Goal: Ask a question: Seek information or help from site administrators or community

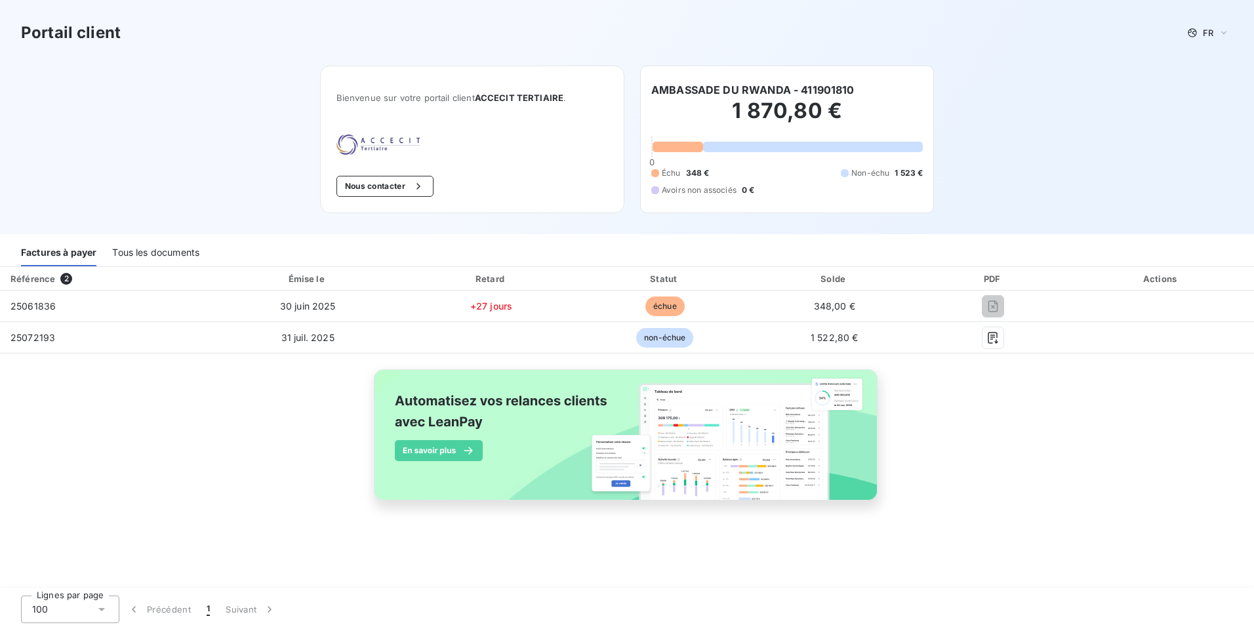
click at [191, 247] on div "Tous les documents" at bounding box center [155, 253] width 87 height 28
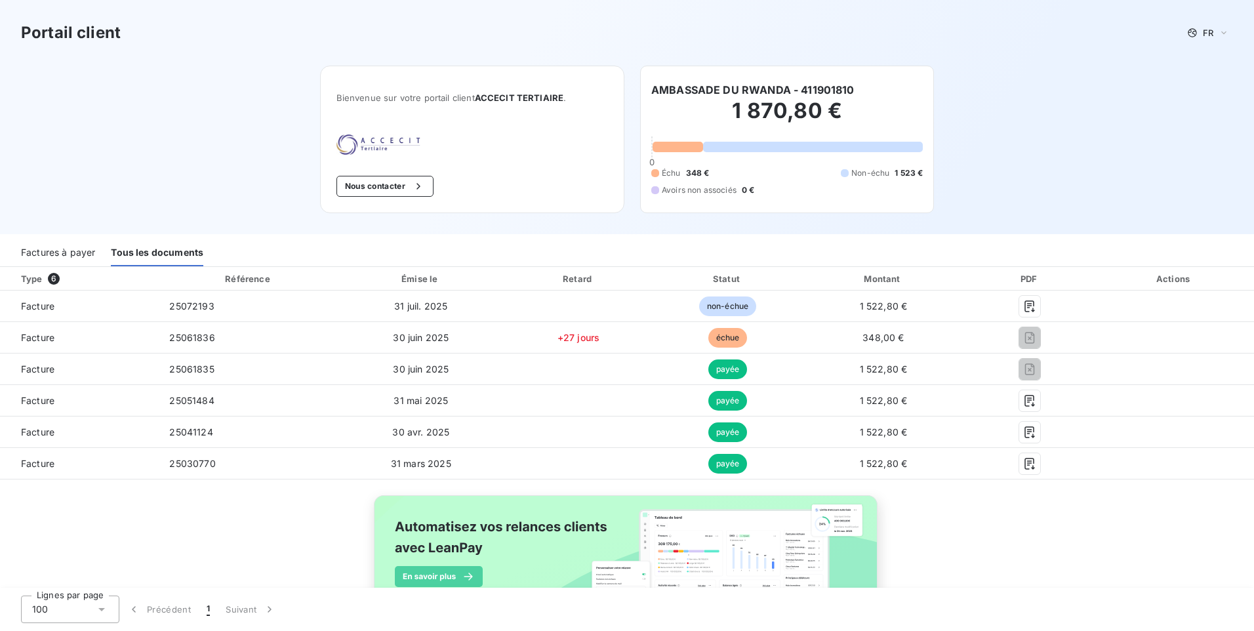
click at [871, 174] on span "Non-échu" at bounding box center [871, 173] width 38 height 12
click at [726, 179] on div "Échu 348 € Non-échu 1 523 € Avoirs non associés 0 €" at bounding box center [787, 181] width 272 height 29
click at [702, 182] on div "Échu 348 € Non-échu 1 523 € Avoirs non associés 0 €" at bounding box center [787, 181] width 272 height 29
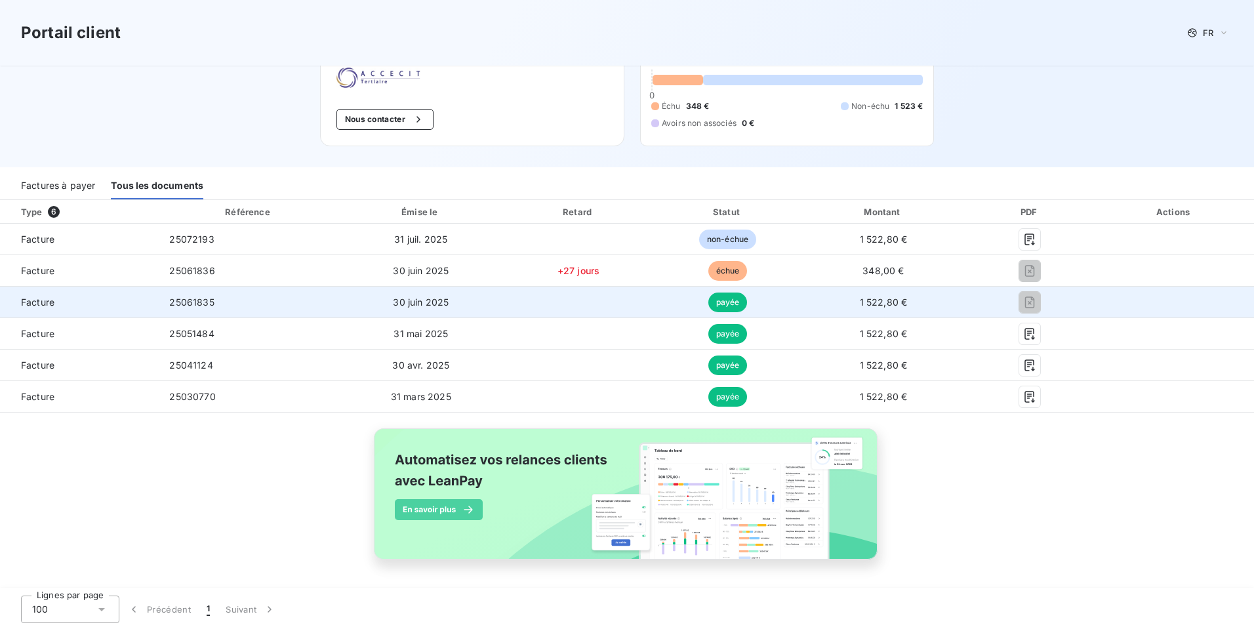
scroll to position [68, 0]
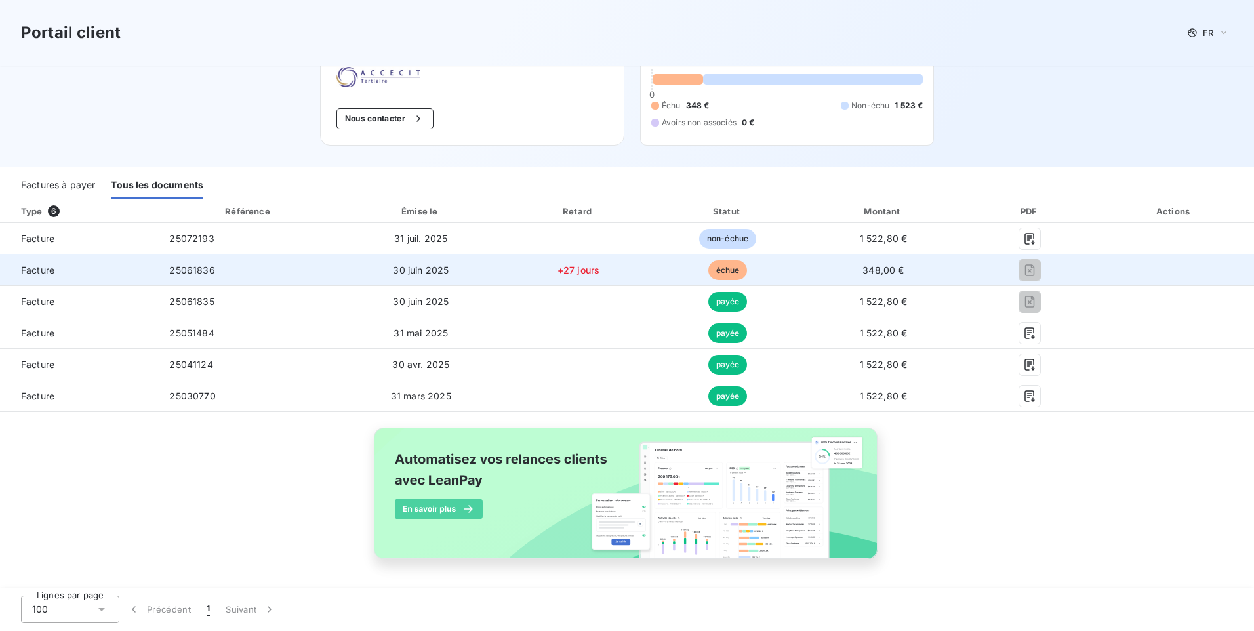
click at [714, 270] on span "échue" at bounding box center [728, 270] width 39 height 20
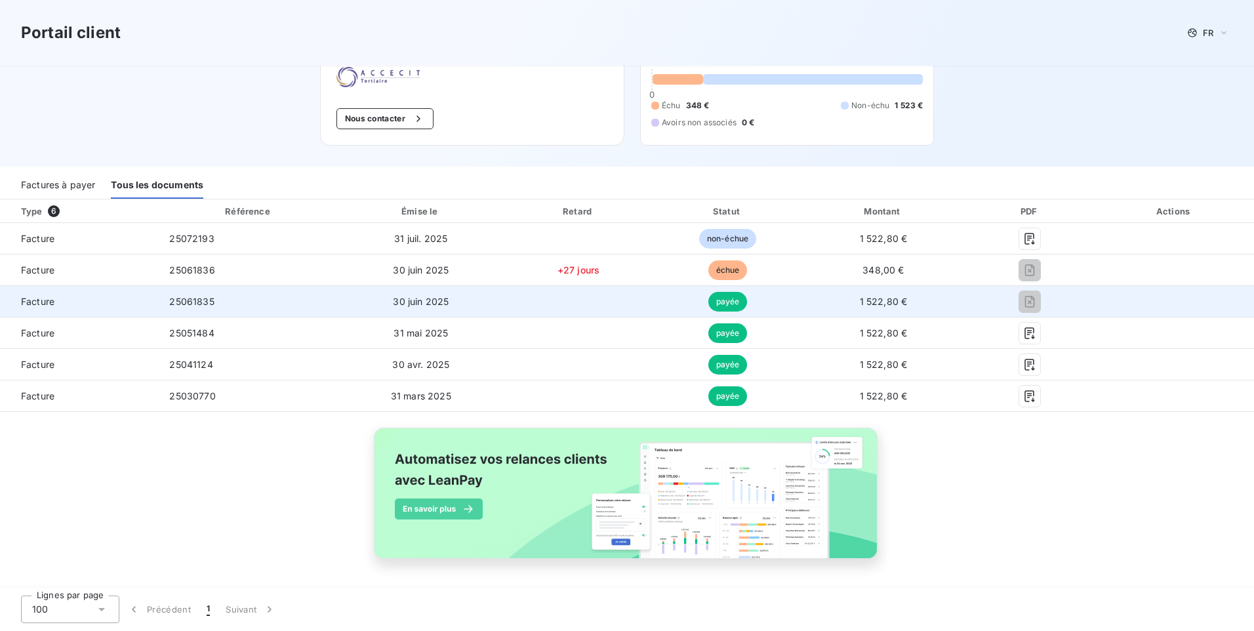
click at [715, 302] on span "payée" at bounding box center [728, 302] width 39 height 20
click at [466, 304] on td "30 juin 2025" at bounding box center [421, 301] width 164 height 31
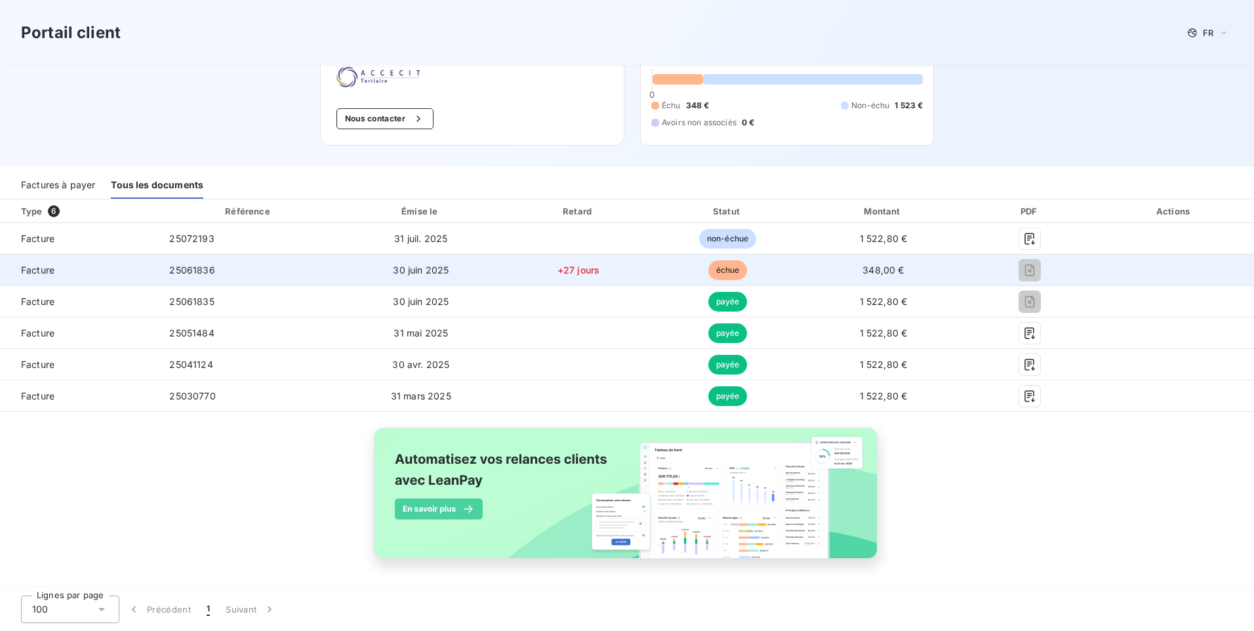
click at [562, 275] on span "+27 jours" at bounding box center [579, 269] width 42 height 11
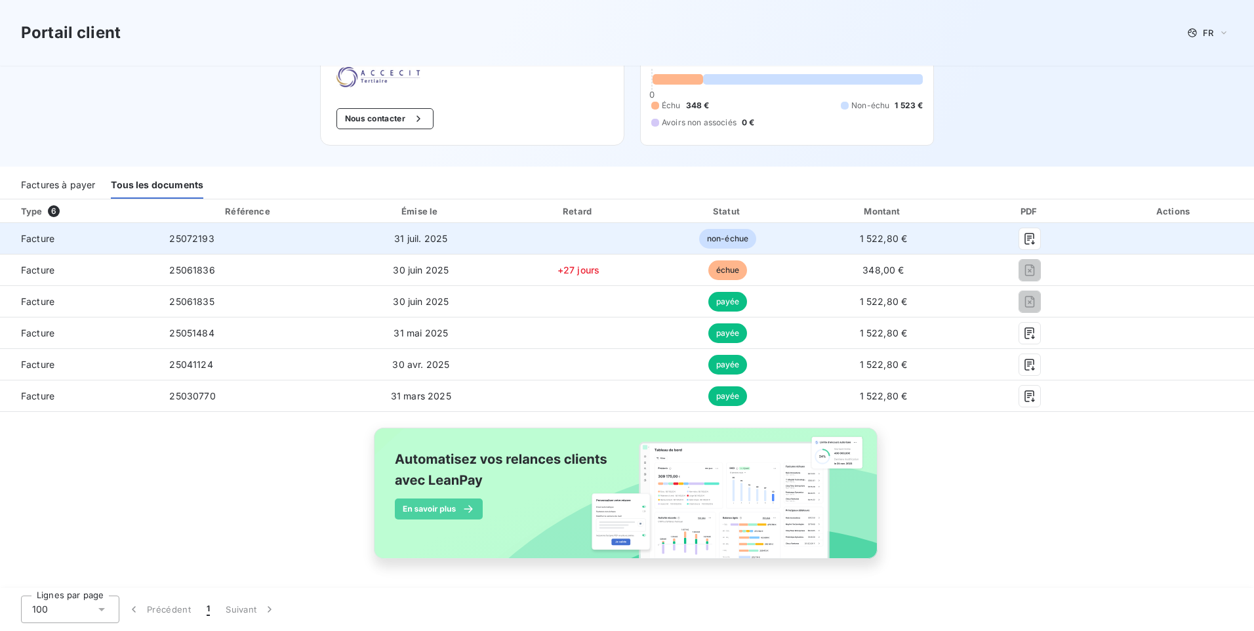
drag, startPoint x: 651, startPoint y: 265, endPoint x: 730, endPoint y: 243, distance: 81.0
click at [654, 265] on td "échue" at bounding box center [728, 270] width 148 height 31
click at [735, 239] on span "non-échue" at bounding box center [727, 239] width 57 height 20
click at [509, 240] on td at bounding box center [578, 238] width 151 height 31
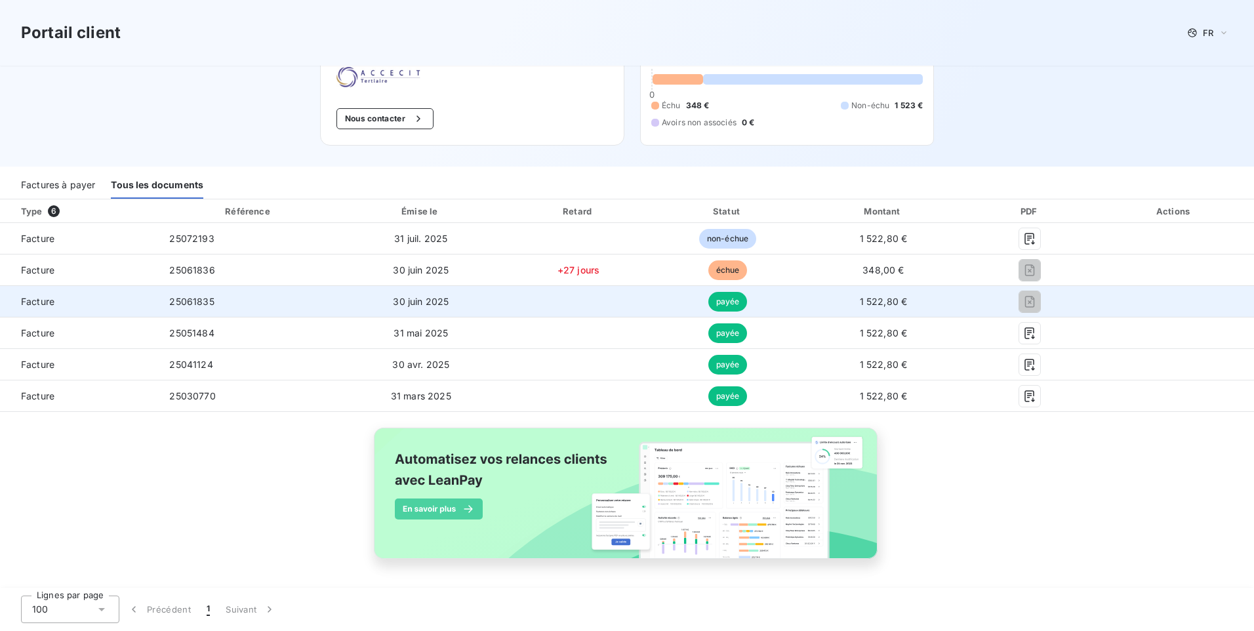
click at [814, 314] on td "1 522,80 €" at bounding box center [884, 301] width 164 height 31
click at [905, 300] on td "1 522,80 €" at bounding box center [884, 301] width 164 height 31
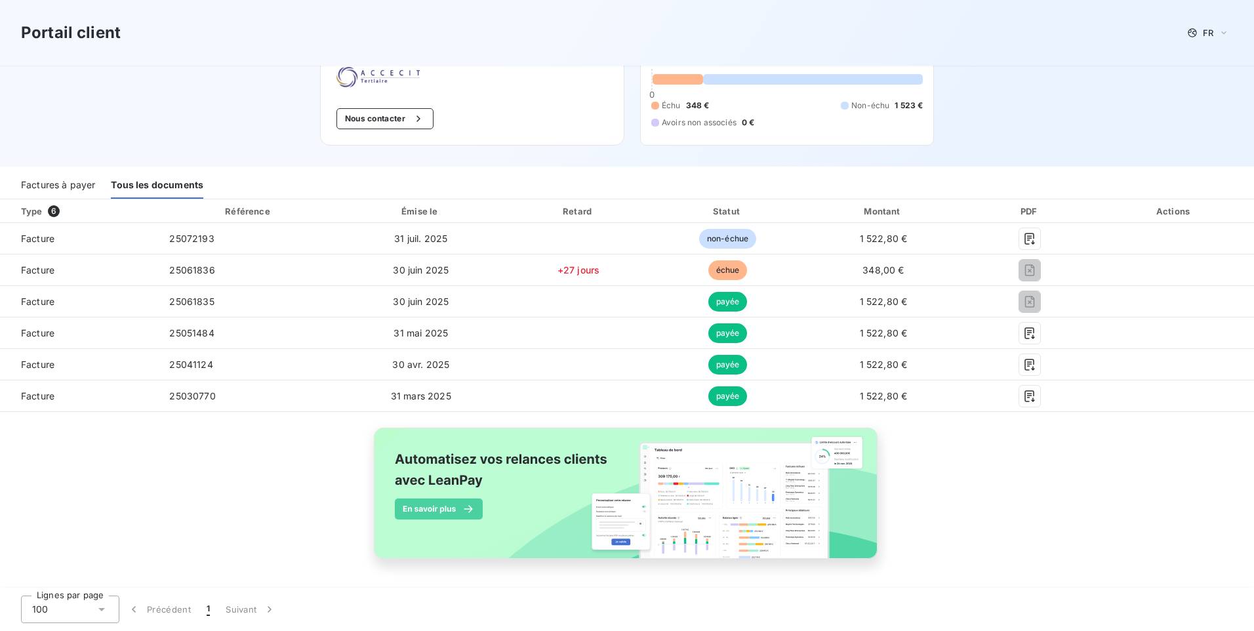
click at [348, 123] on button "Nous contacter" at bounding box center [385, 118] width 97 height 21
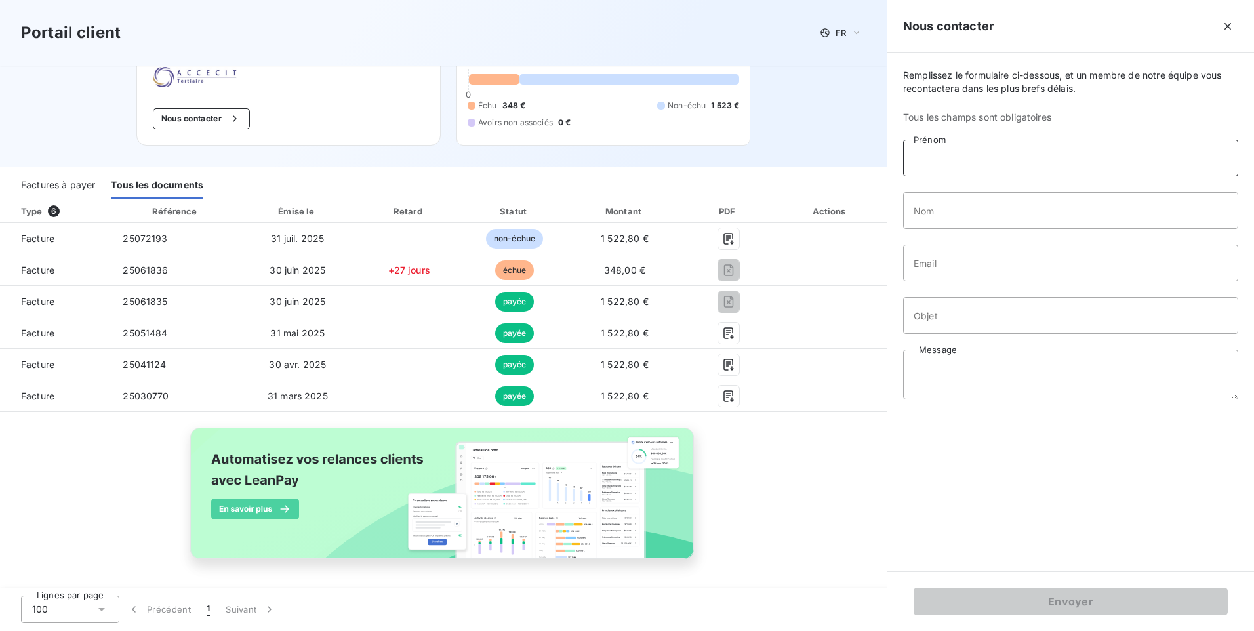
click at [983, 164] on input "Prénom" at bounding box center [1070, 158] width 335 height 37
click at [960, 158] on input "Prénom" at bounding box center [1070, 158] width 335 height 37
click at [949, 159] on input "Prénom" at bounding box center [1070, 158] width 335 height 37
type input "AMBASSADE"
type input "DU [GEOGRAPHIC_DATA]"
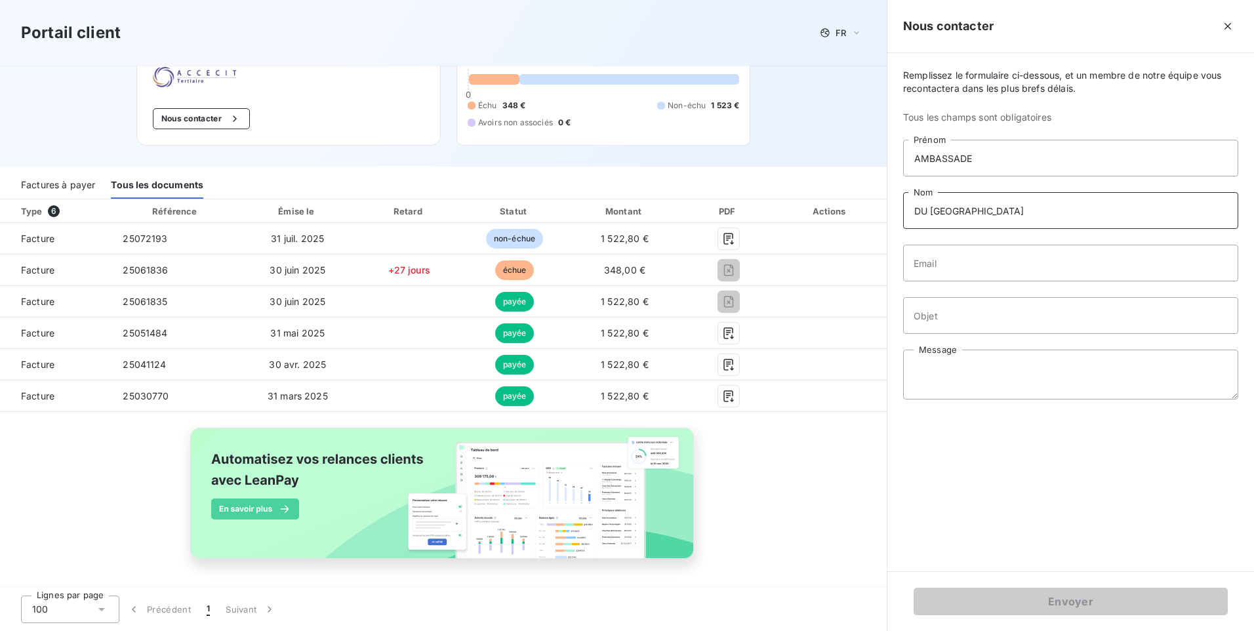
drag, startPoint x: 983, startPoint y: 219, endPoint x: 887, endPoint y: 205, distance: 97.4
click at [887, 205] on div "Nous contacter Remplissez le formulaire ci-dessous, et un membre de notre équip…" at bounding box center [1070, 315] width 367 height 631
click at [1027, 154] on input "AMBASSADE" at bounding box center [1070, 158] width 335 height 37
drag, startPoint x: 1027, startPoint y: 154, endPoint x: 1012, endPoint y: 154, distance: 15.7
click at [1012, 154] on input "AMBASSADE" at bounding box center [1070, 158] width 335 height 37
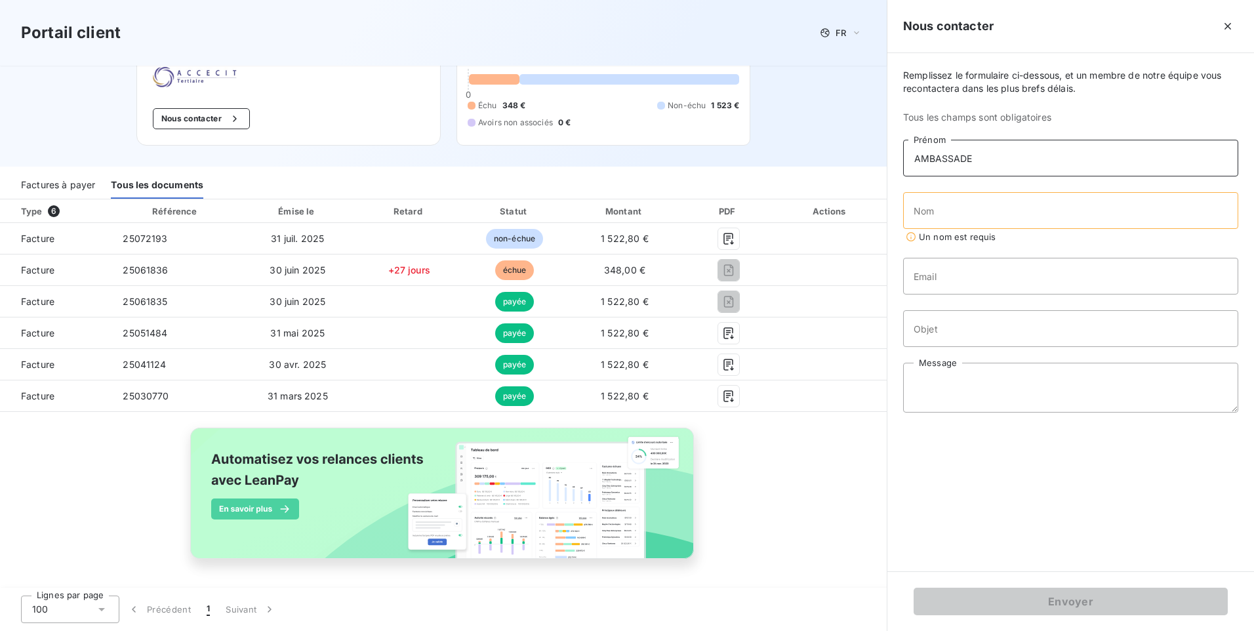
paste input "DU [GEOGRAPHIC_DATA]"
type input "AMBASSADE DU RWANDA"
click at [985, 207] on input "Nom" at bounding box center [1070, 210] width 335 height 37
drag, startPoint x: 1031, startPoint y: 162, endPoint x: 805, endPoint y: 158, distance: 225.7
click at [805, 158] on div "Portail client FR Bienvenue sur votre portail client ACCECIT TERTIAIRE . Nous c…" at bounding box center [627, 315] width 1254 height 631
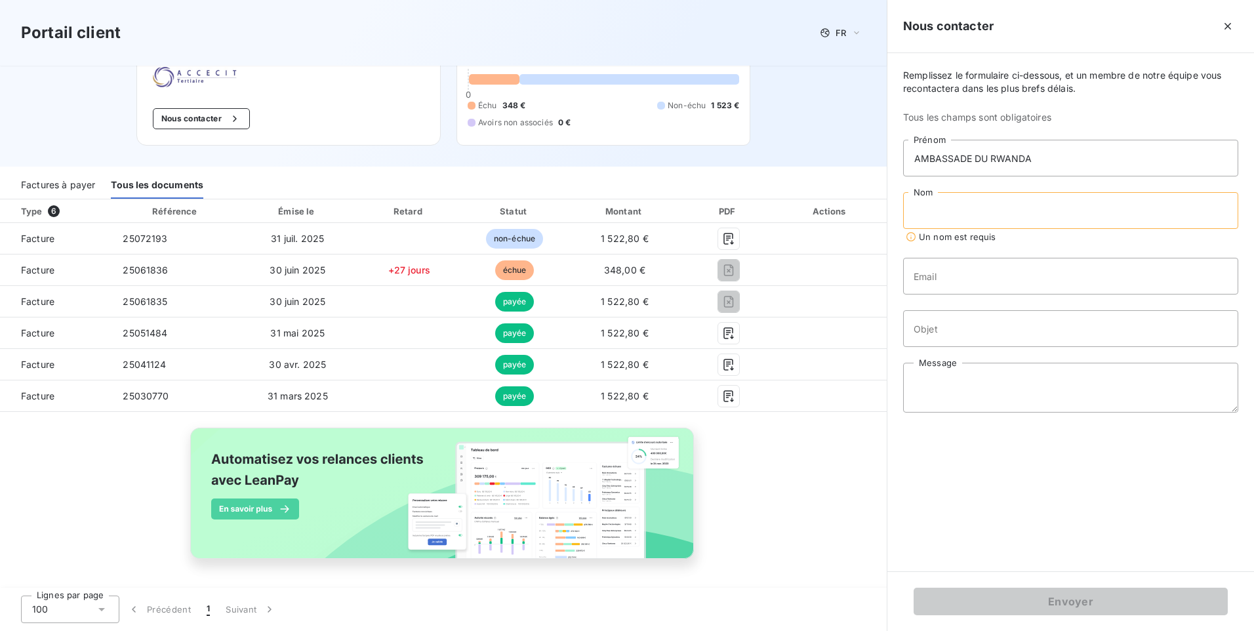
click at [976, 217] on input "Nom" at bounding box center [1070, 210] width 335 height 37
paste input "AMBASSADE DU RWANDA"
type input "AMBASSADE DU RWANDA"
click at [954, 272] on input "Email" at bounding box center [1070, 263] width 335 height 37
type input "[EMAIL_ADDRESS][DOMAIN_NAME]"
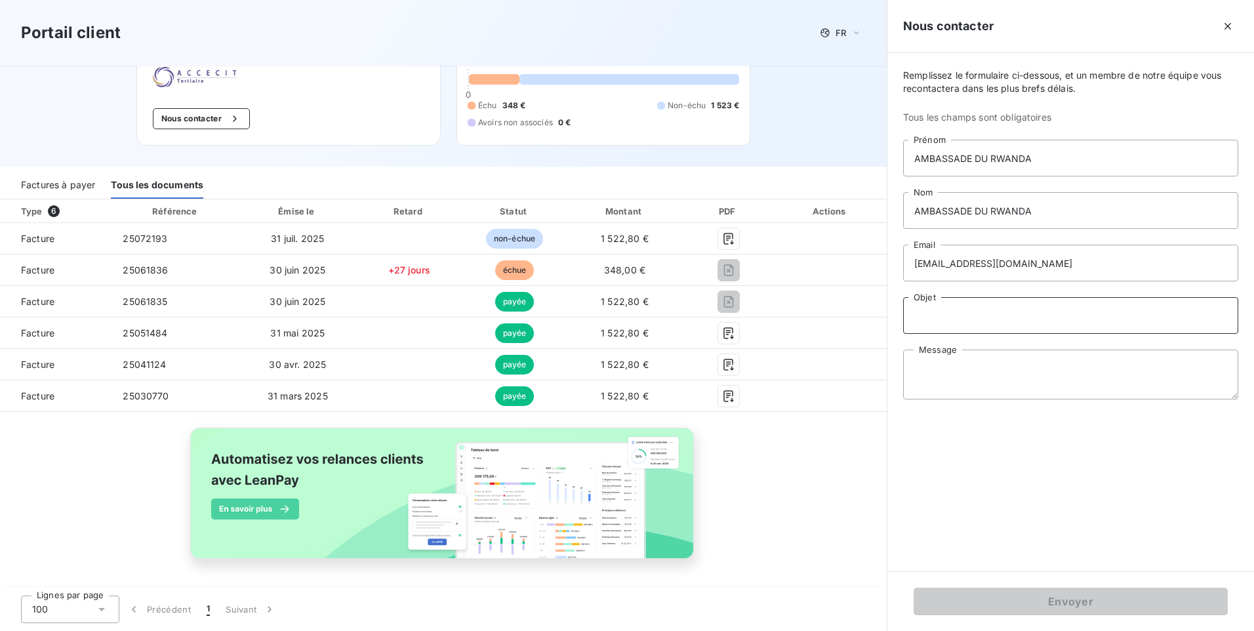
click at [978, 323] on input "Objet" at bounding box center [1070, 315] width 335 height 37
type input "Demande de facture -[DATE]"
click at [968, 362] on textarea "Message" at bounding box center [1070, 375] width 335 height 50
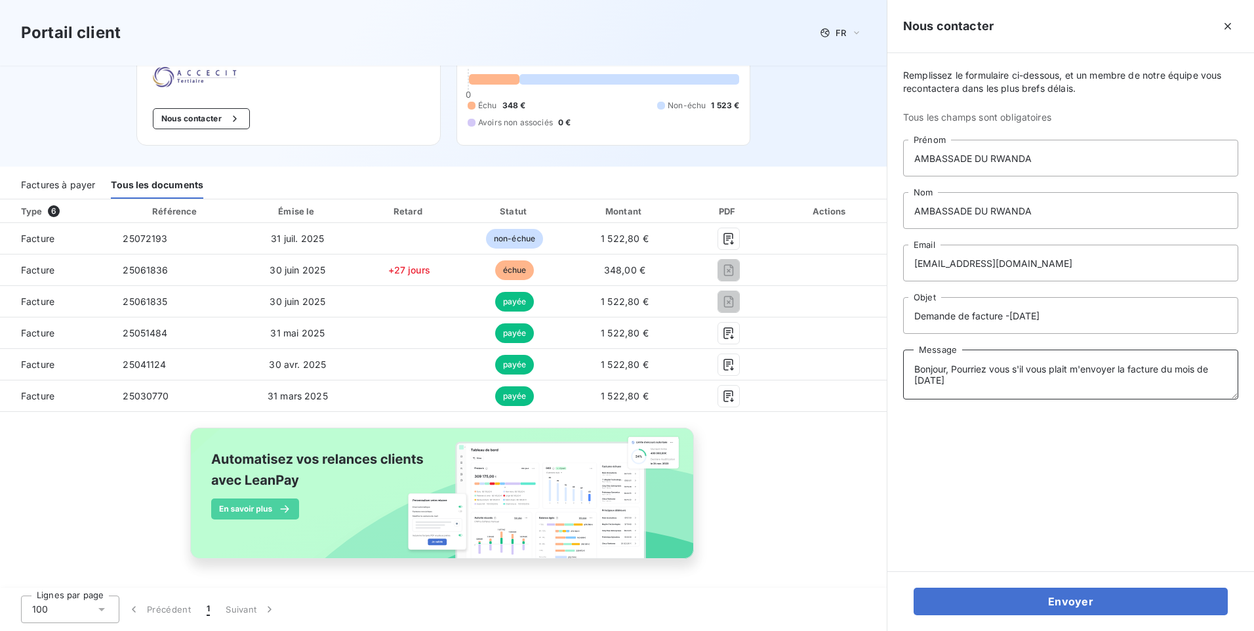
drag, startPoint x: 935, startPoint y: 376, endPoint x: 979, endPoint y: 382, distance: 44.4
click at [902, 366] on div "Remplissez le formulaire ci-dessous, et un membre de notre équipe vous recontac…" at bounding box center [1071, 312] width 367 height 518
paste textarea "-vous m'envoyer la facture pour [DATE] ?"
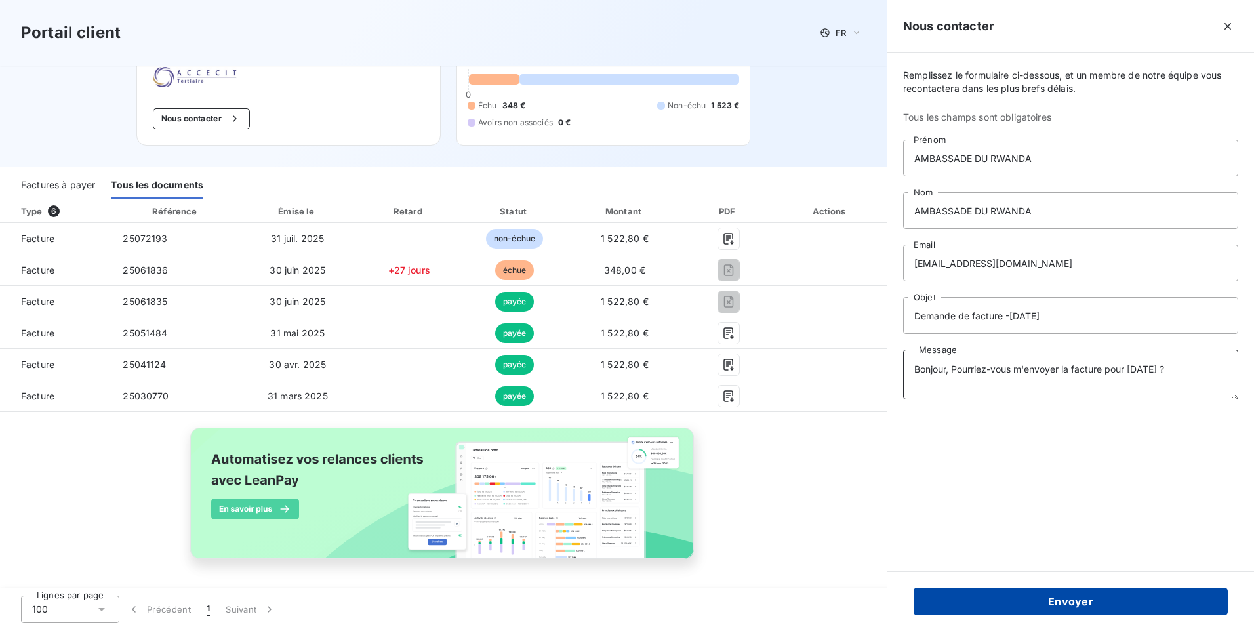
type textarea "Bonjour, Pourriez-vous m'envoyer la facture pour [DATE] ?"
click at [1084, 602] on button "Envoyer" at bounding box center [1071, 602] width 314 height 28
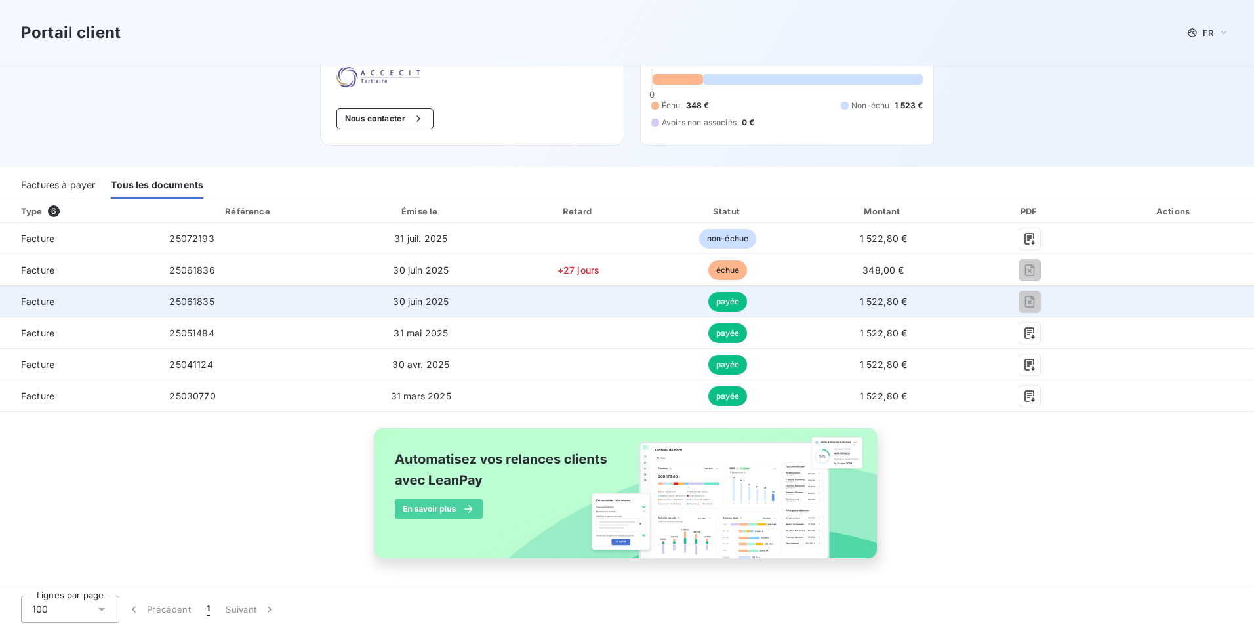
click at [421, 304] on span "30 juin 2025" at bounding box center [421, 301] width 56 height 11
click at [75, 306] on span "Facture" at bounding box center [79, 301] width 138 height 13
click at [283, 304] on td "25061835" at bounding box center [249, 301] width 180 height 31
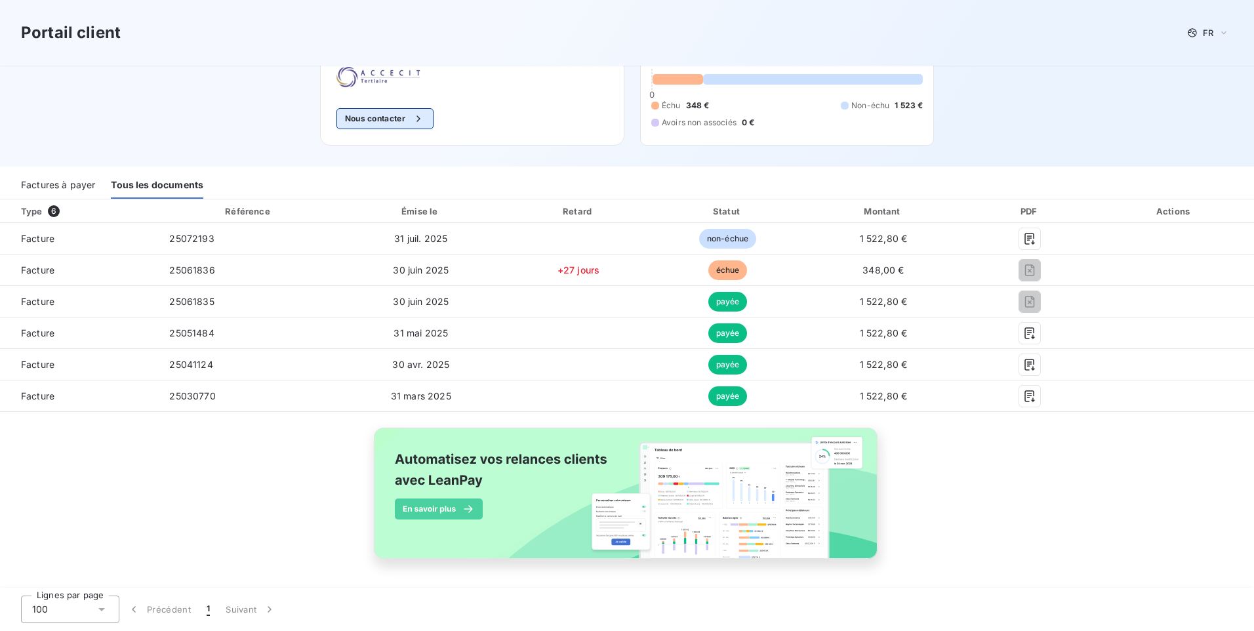
click at [371, 121] on button "Nous contacter" at bounding box center [385, 118] width 97 height 21
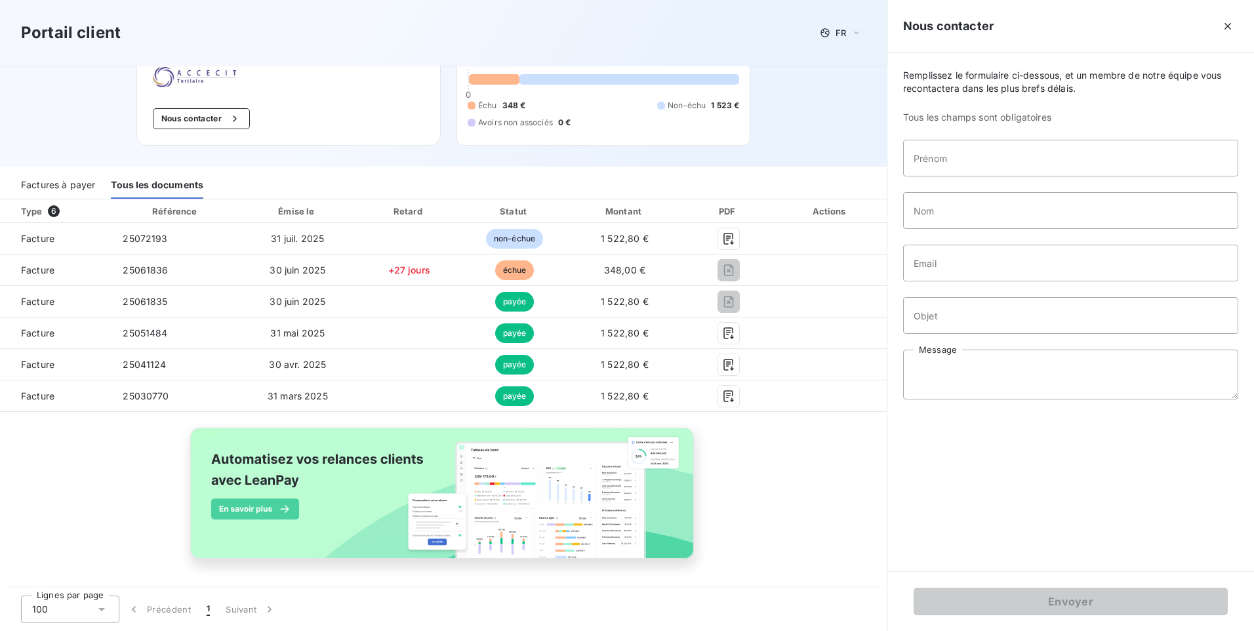
click at [298, 110] on div "Bienvenue sur votre portail client ACCECIT TERTIAIRE . Nous contacter" at bounding box center [288, 72] width 304 height 148
